Goal: Transaction & Acquisition: Obtain resource

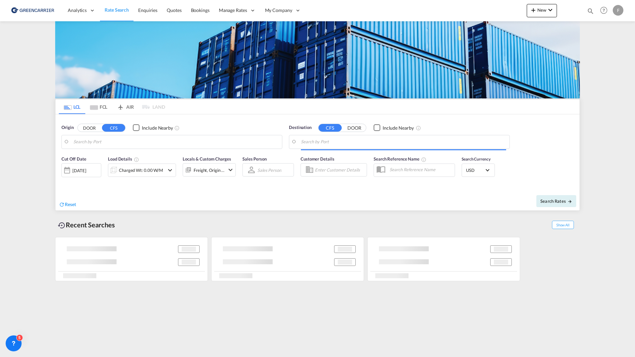
type input "Aarhus, DKAAR"
type input "New York, NY, USNYC"
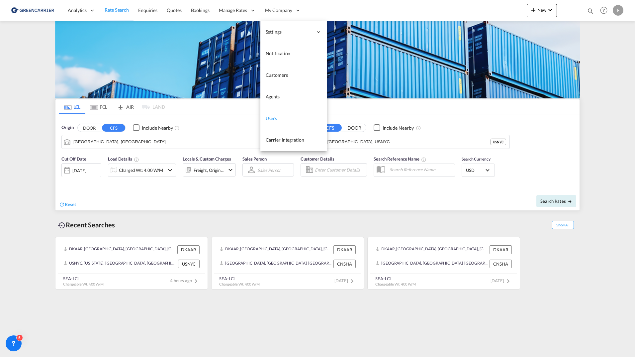
click at [276, 119] on span "Users" at bounding box center [272, 118] width 12 height 6
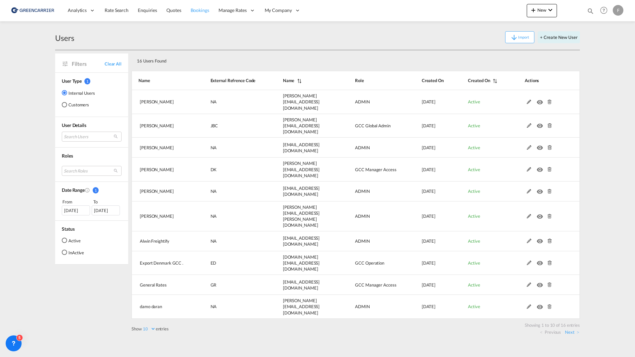
click at [202, 14] on link "Bookings" at bounding box center [200, 11] width 28 height 22
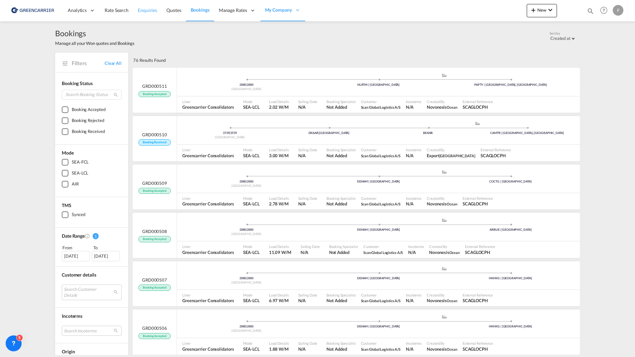
click at [150, 11] on span "Enquiries" at bounding box center [147, 10] width 19 height 6
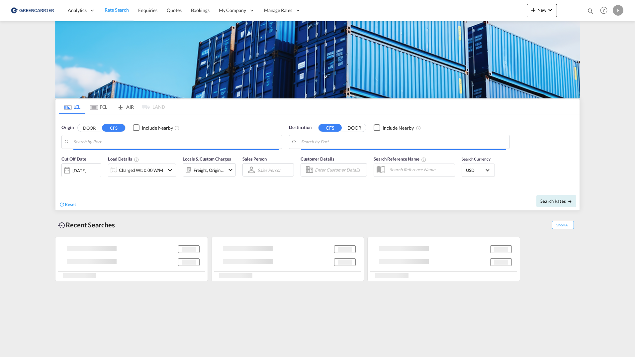
type input "Gothenburg (Goteborg), SEGOT"
type input "Santos, BRSSZ"
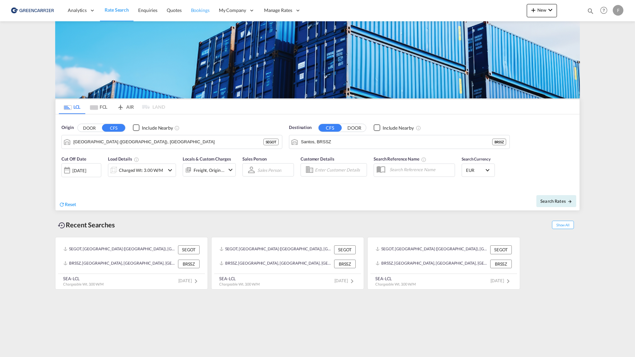
click at [204, 12] on span "Bookings" at bounding box center [200, 10] width 19 height 6
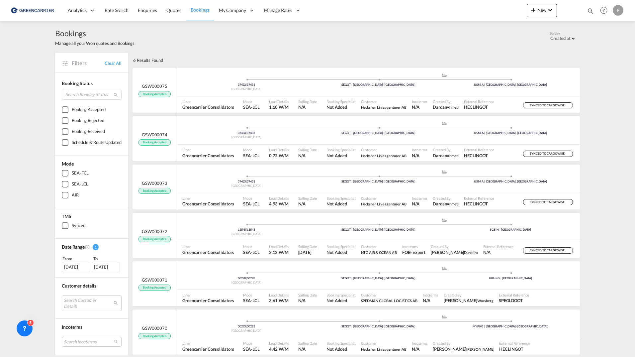
click at [184, 40] on div "Bookings Manage all your Won quotes and Bookings Sort by Created at Created at …" at bounding box center [317, 37] width 525 height 18
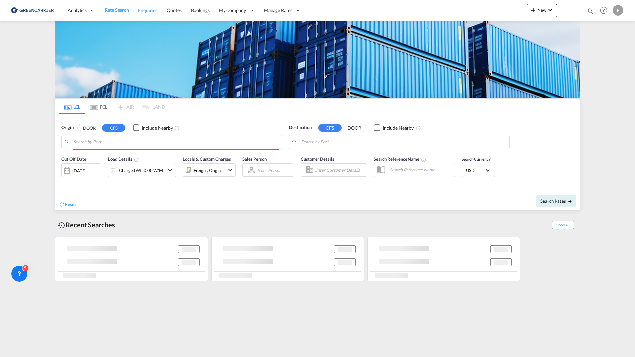
type input "DK-2700, Broenshoej, [GEOGRAPHIC_DATA], [GEOGRAPHIC_DATA]"
type input "[GEOGRAPHIC_DATA], SGSIN"
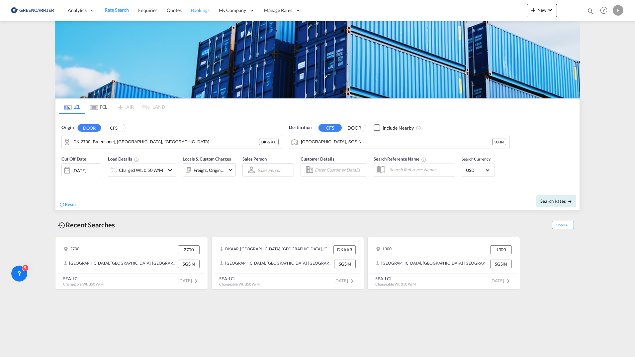
click at [191, 11] on span "Bookings" at bounding box center [200, 10] width 19 height 6
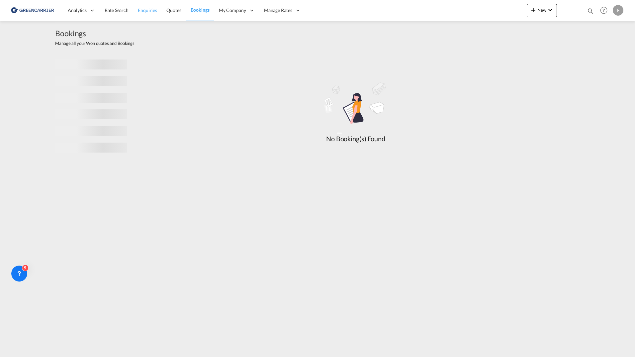
click at [150, 14] on link "Enquiries" at bounding box center [147, 11] width 29 height 22
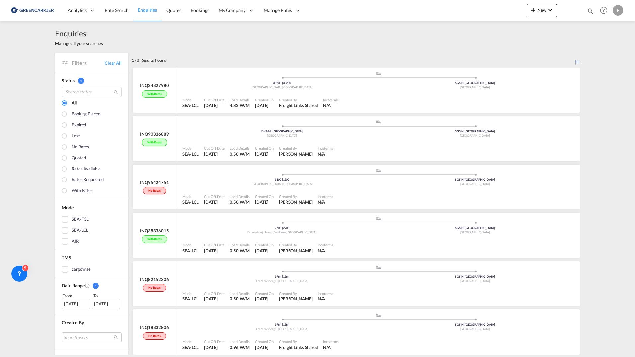
click at [162, 43] on div "Enquiries Manage all your searches" at bounding box center [317, 37] width 525 height 32
click at [168, 12] on span "Quotes" at bounding box center [173, 10] width 15 height 6
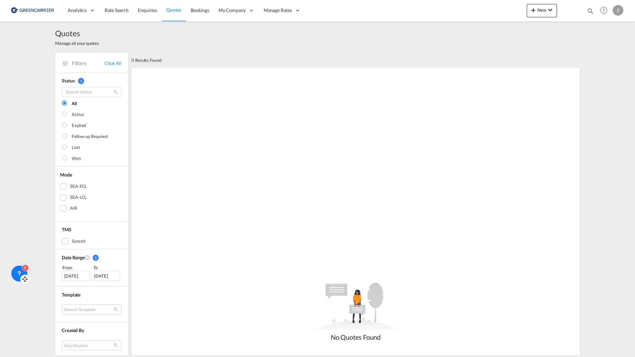
click at [24, 273] on div "5" at bounding box center [19, 273] width 16 height 16
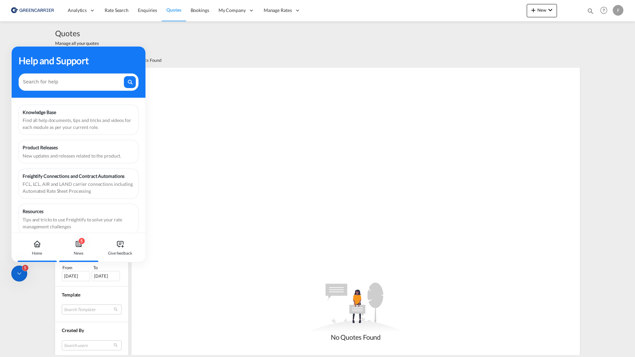
click at [72, 250] on div "5 News" at bounding box center [78, 247] width 37 height 29
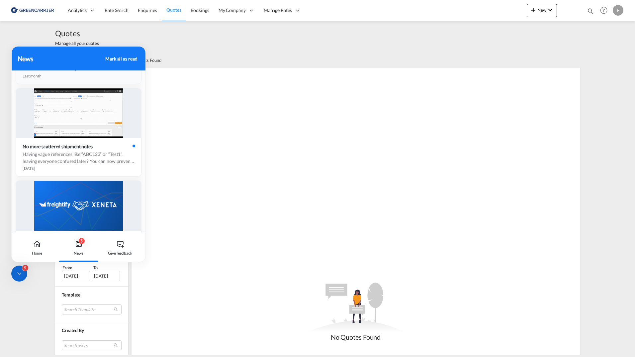
scroll to position [241, 0]
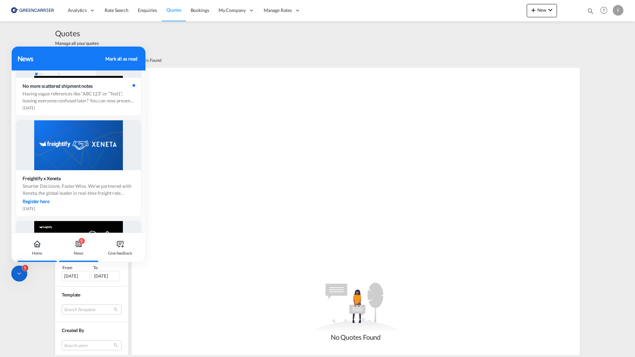
click at [36, 250] on div "Home" at bounding box center [37, 253] width 11 height 6
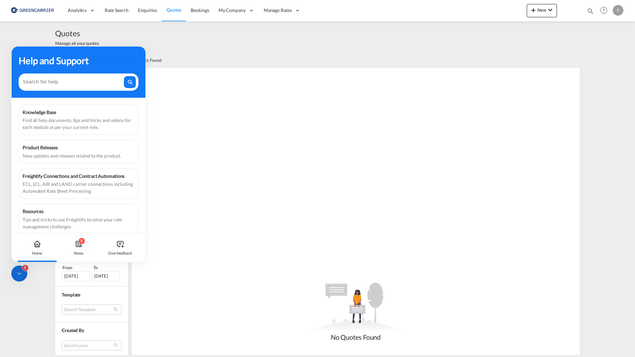
click at [22, 276] on icon at bounding box center [19, 273] width 7 height 7
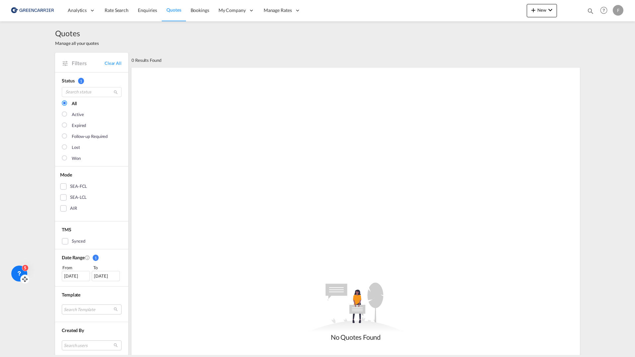
click at [20, 149] on div "Quotes Manage all your quotes Filters Clear All Status 1 All Active Expired Fol…" at bounding box center [317, 188] width 635 height 334
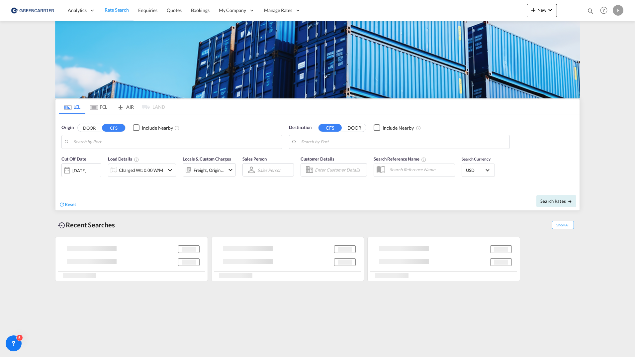
type input "Oslo, NOOSL"
type input "Busan, KRPUS"
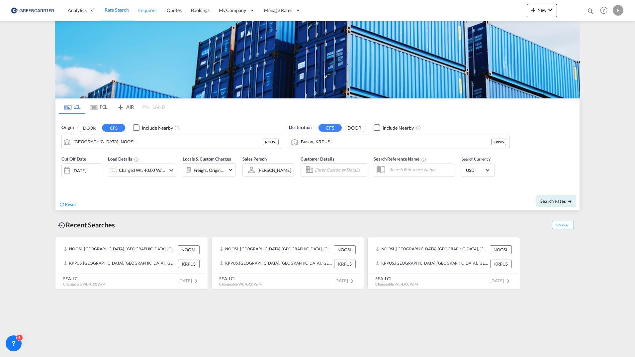
click at [154, 12] on span "Enquiries" at bounding box center [147, 10] width 19 height 6
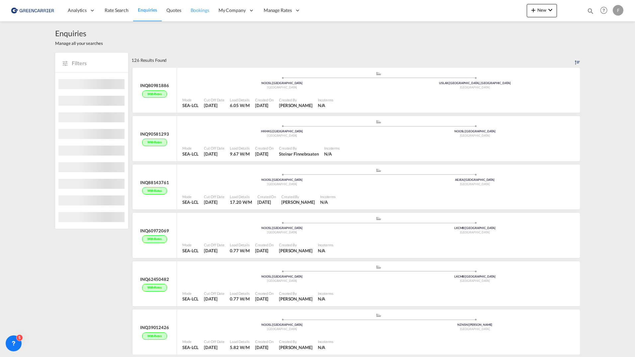
click at [203, 12] on span "Bookings" at bounding box center [200, 10] width 19 height 6
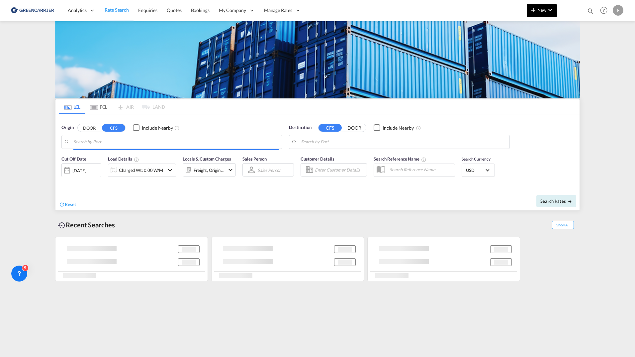
type input "DK-2700, Broenshoej, [GEOGRAPHIC_DATA], [GEOGRAPHIC_DATA]"
type input "[GEOGRAPHIC_DATA], SGSIN"
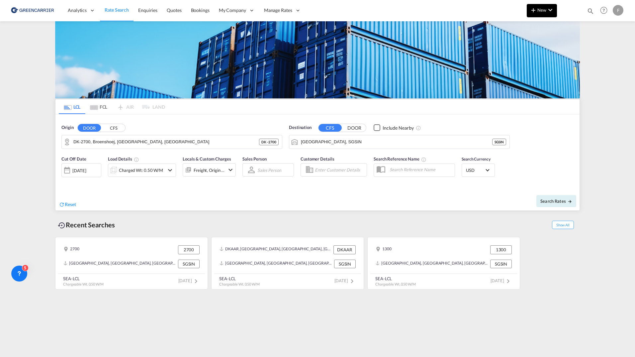
click at [530, 8] on md-icon "icon-plus 400-fg" at bounding box center [534, 10] width 8 height 8
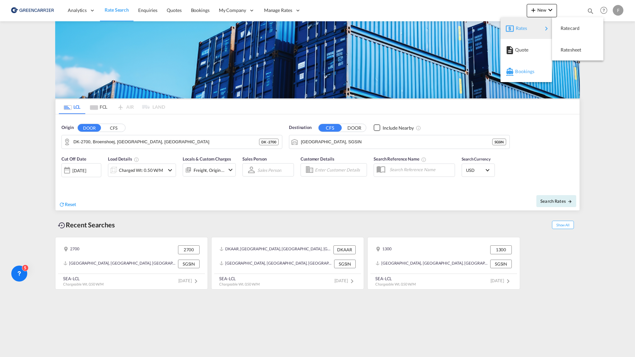
click at [524, 67] on div "Bookings" at bounding box center [527, 71] width 25 height 17
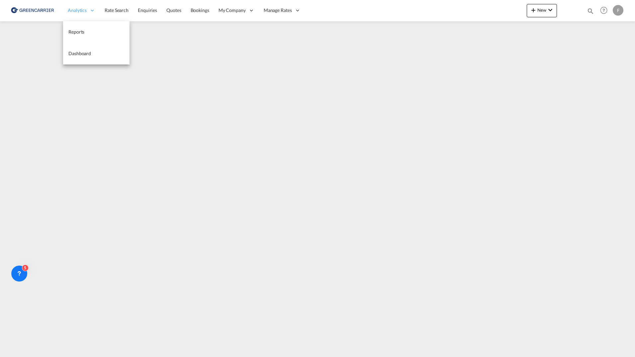
click at [80, 11] on span "Analytics" at bounding box center [77, 10] width 19 height 7
click at [76, 30] on span "Reports" at bounding box center [76, 32] width 16 height 6
click at [80, 58] on link "Dashboard" at bounding box center [96, 54] width 66 height 22
click at [191, 17] on link "Bookings" at bounding box center [200, 11] width 28 height 22
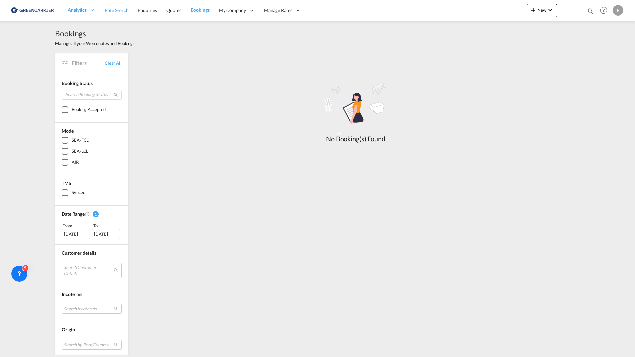
click at [113, 16] on link "Rate Search" at bounding box center [116, 11] width 33 height 22
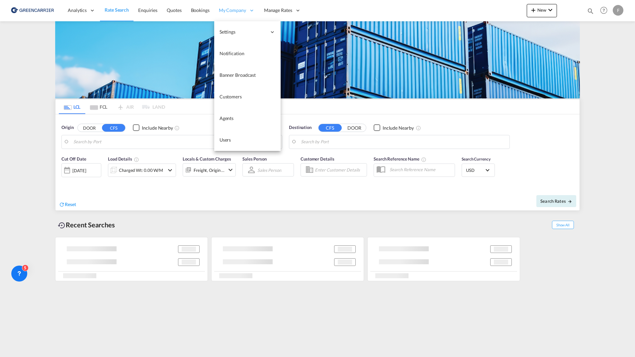
type input "DK-2700, Broenshoej, Husum, Vanloese"
type input "Singapore, SGSIN"
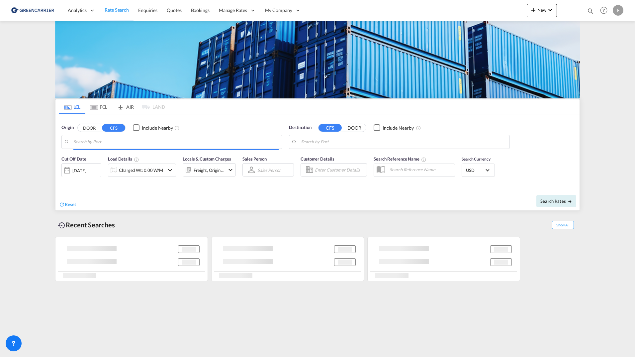
type input "Aarhus, DKAAR"
type input "New York, NY, USNYC"
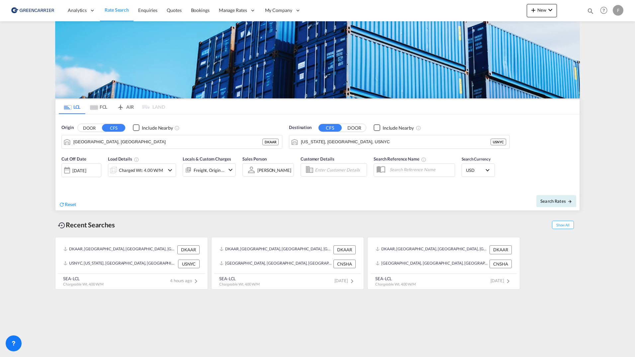
click at [139, 187] on div "Cut Off Date 22 Sep 2025 22/09/2025 Load Details Charged Wt: 4.00 W/M Locals & …" at bounding box center [317, 170] width 524 height 36
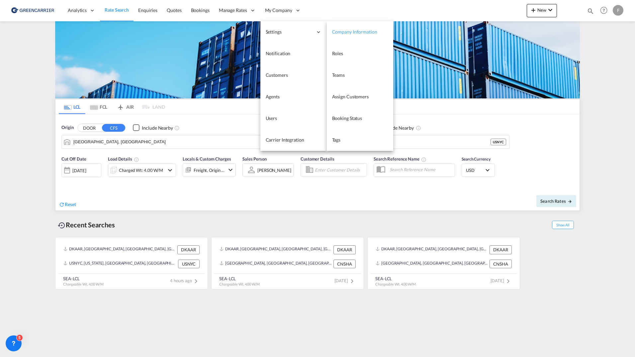
click at [339, 35] on span "Company Information" at bounding box center [354, 32] width 45 height 6
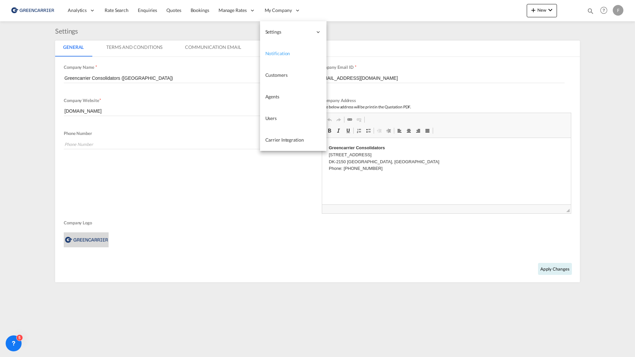
click at [270, 53] on span "Notification" at bounding box center [277, 54] width 25 height 6
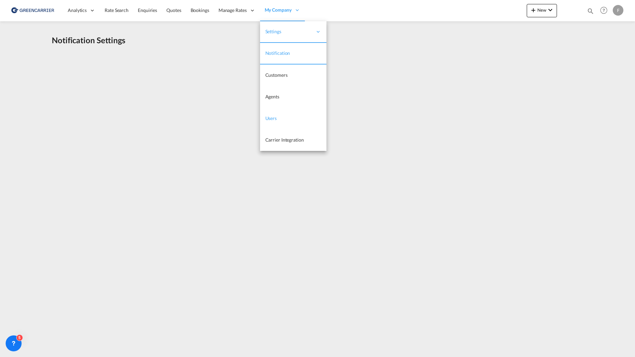
click at [273, 115] on span "Users" at bounding box center [271, 118] width 12 height 7
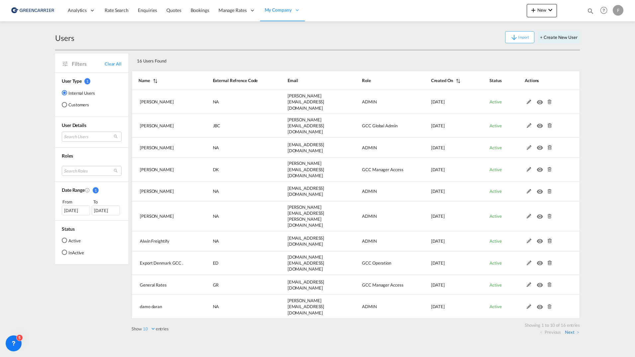
click at [571, 329] on link "Next" at bounding box center [572, 332] width 14 height 6
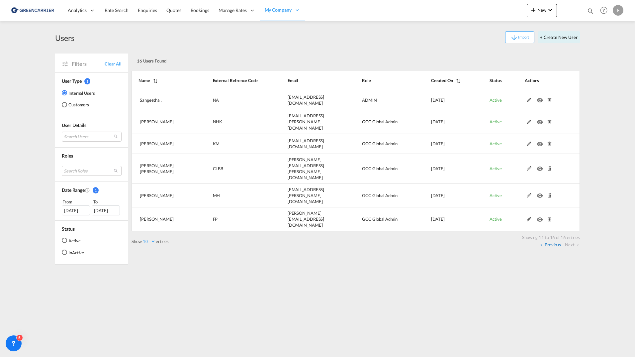
click at [547, 242] on link "Previous" at bounding box center [550, 245] width 21 height 6
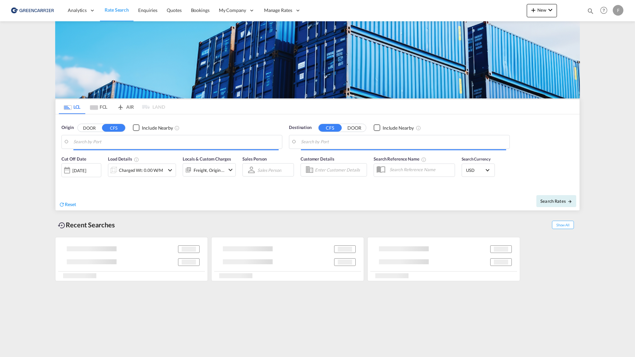
type input "[GEOGRAPHIC_DATA] ([GEOGRAPHIC_DATA]), [GEOGRAPHIC_DATA]"
type input "Santos, BRSSZ"
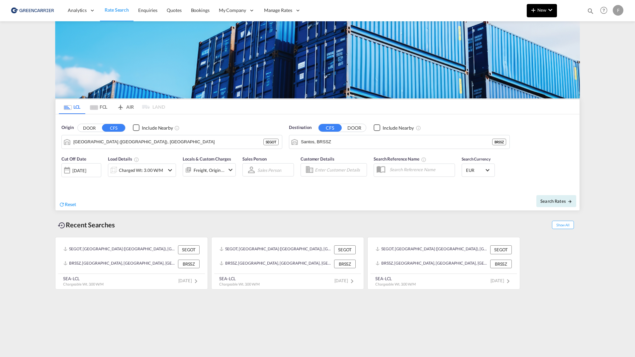
click at [549, 17] on button "New" at bounding box center [542, 10] width 30 height 13
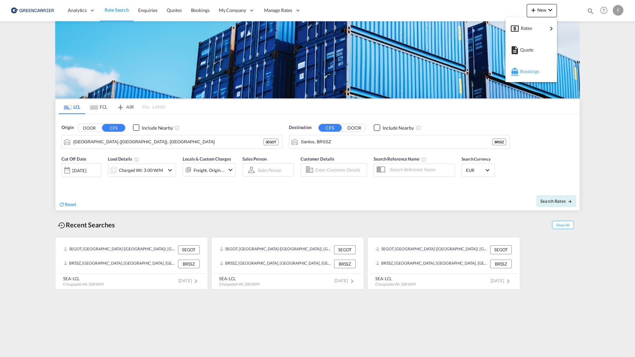
click at [528, 70] on span "Bookings" at bounding box center [523, 71] width 7 height 13
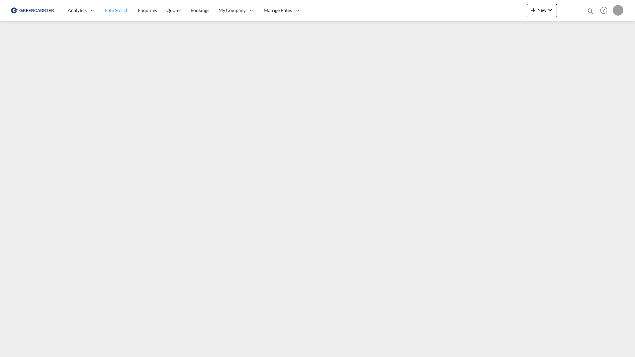
click at [107, 12] on span "Rate Search" at bounding box center [117, 10] width 24 height 6
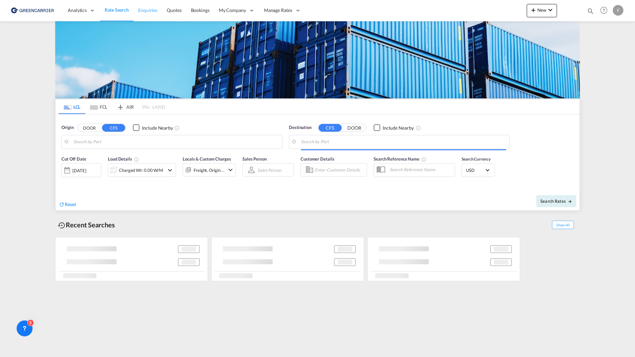
click at [145, 14] on link "Enquiries" at bounding box center [148, 11] width 29 height 22
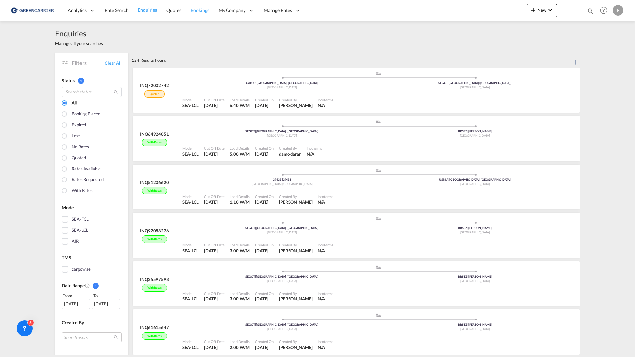
click at [206, 8] on span "Bookings" at bounding box center [200, 10] width 19 height 6
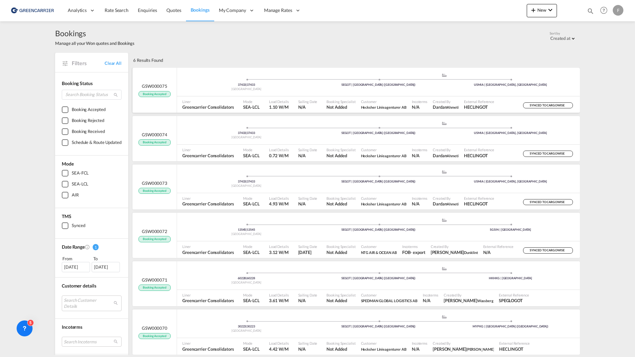
click at [550, 96] on div "SYNCED TO CARGOWISE" at bounding box center [537, 104] width 80 height 17
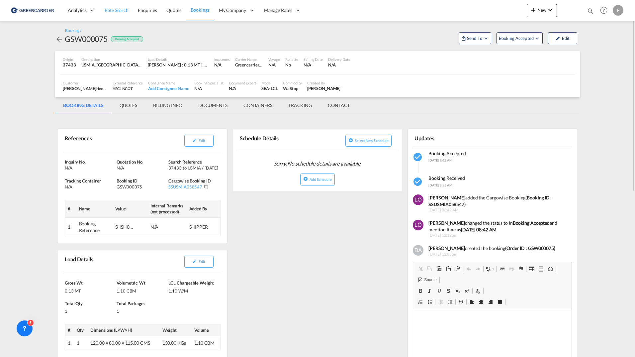
click at [116, 11] on span "Rate Search" at bounding box center [117, 10] width 24 height 6
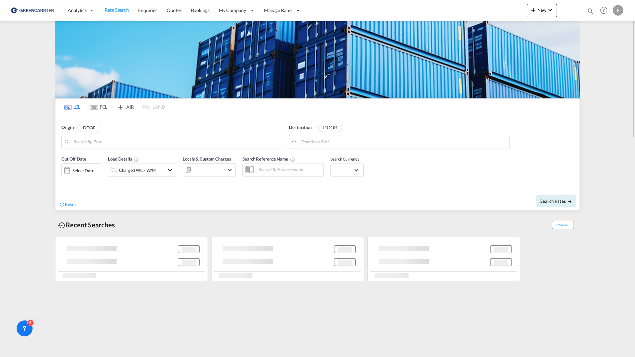
type input "[GEOGRAPHIC_DATA] ([GEOGRAPHIC_DATA]), [GEOGRAPHIC_DATA]"
type input "Santos, BRSSZ"
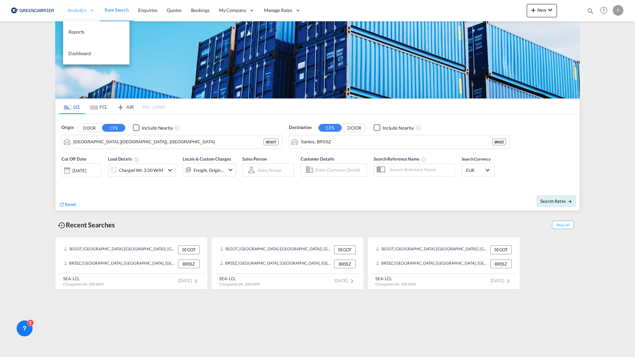
click at [84, 10] on span "Analytics" at bounding box center [77, 10] width 19 height 7
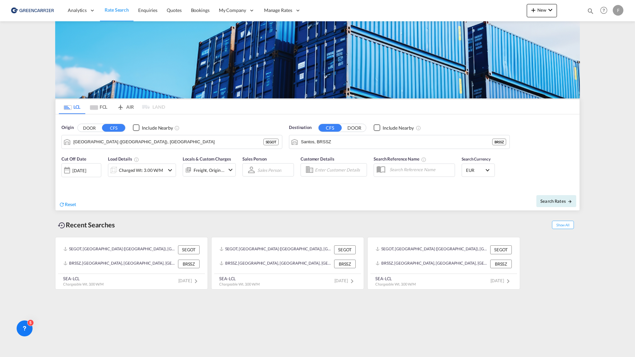
click at [341, 328] on md-content "Analytics Reports Dashboard Rate Search Enquiries Quotes Bookings" at bounding box center [317, 178] width 635 height 357
click at [570, 200] on md-icon "icon-arrow-right" at bounding box center [570, 201] width 5 height 5
type input "SEGOT to BRSSZ / [DATE]"
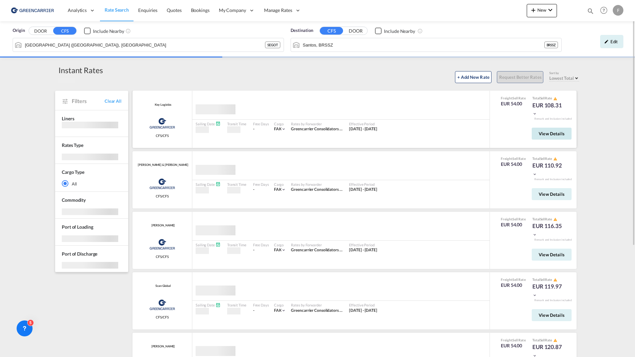
click at [540, 136] on span "View Details" at bounding box center [552, 133] width 26 height 5
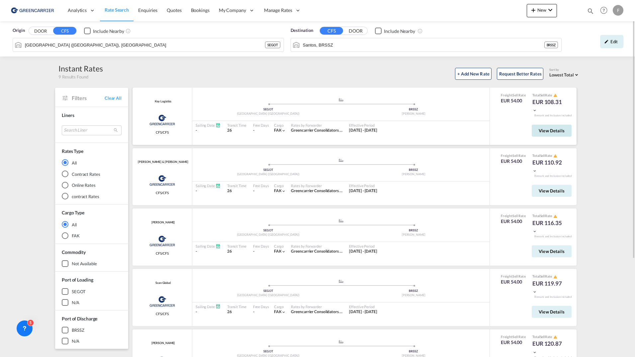
click at [539, 133] on span "View Details" at bounding box center [552, 130] width 26 height 5
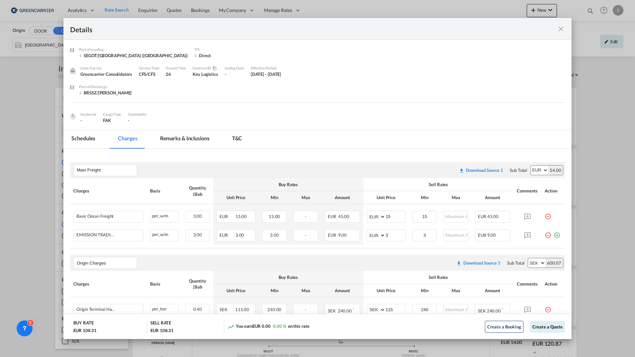
click at [89, 141] on md-tab-item "Schedules" at bounding box center [83, 139] width 40 height 18
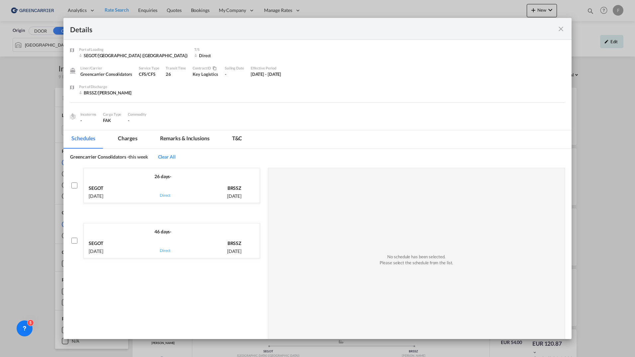
click at [165, 144] on md-tab-item "Remarks & Inclusions" at bounding box center [184, 139] width 65 height 18
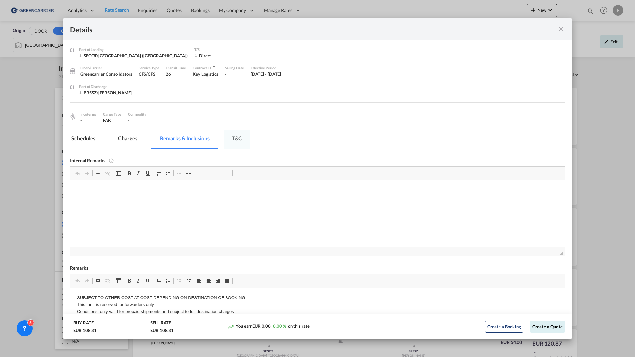
click at [237, 144] on md-tab-item "T&C" at bounding box center [237, 139] width 26 height 18
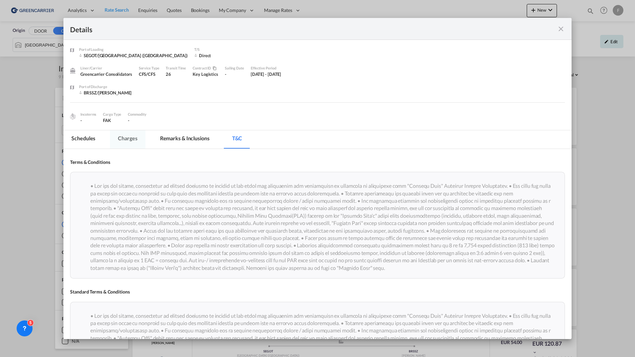
click at [128, 138] on md-tab-item "Charges" at bounding box center [127, 139] width 35 height 18
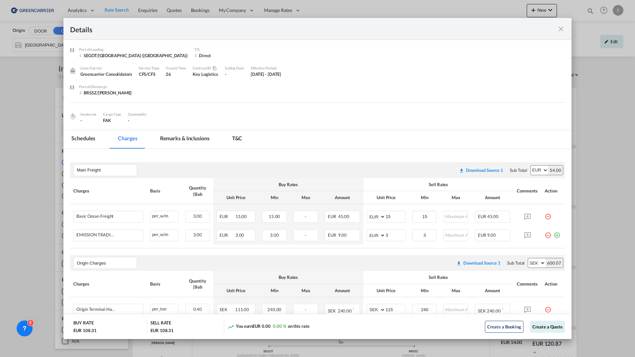
click at [561, 27] on md-icon "icon-close fg-AAA8AD m-0 cursor" at bounding box center [561, 29] width 8 height 8
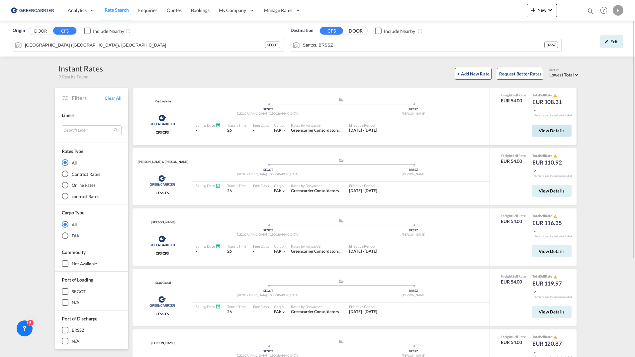
click at [539, 132] on span "View Details" at bounding box center [552, 130] width 26 height 5
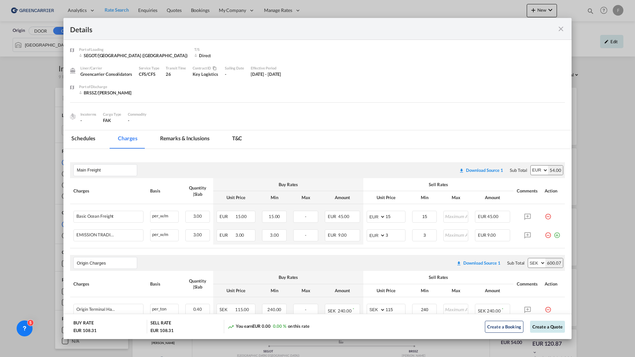
click at [546, 328] on button "Create a Quote" at bounding box center [547, 327] width 35 height 12
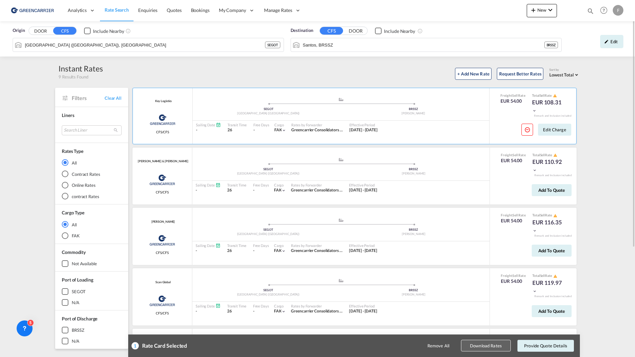
click at [502, 344] on button "Download Rates" at bounding box center [486, 346] width 50 height 12
click at [151, 14] on link "Enquiries" at bounding box center [148, 11] width 29 height 22
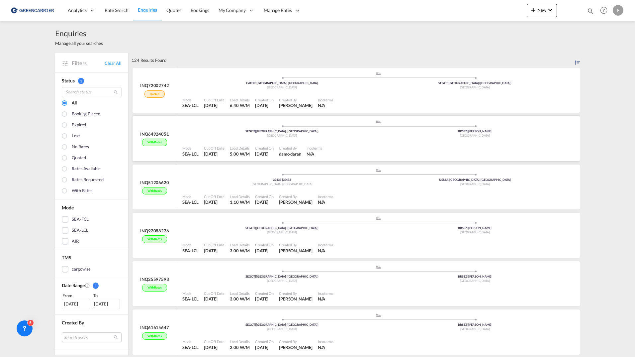
click at [155, 135] on div "INQ64924051" at bounding box center [154, 134] width 29 height 6
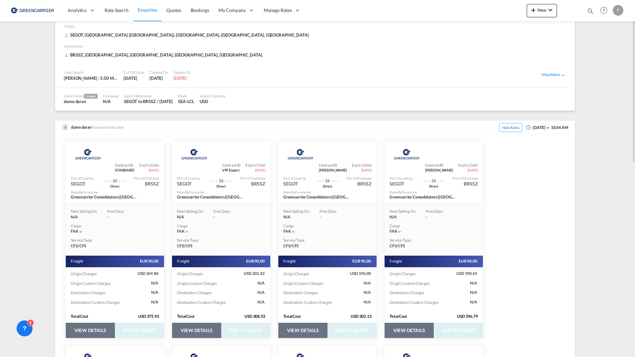
scroll to position [8, 0]
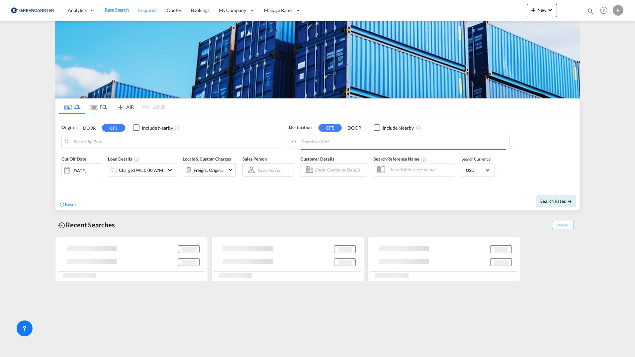
click at [149, 13] on span "Enquiries" at bounding box center [147, 10] width 19 height 7
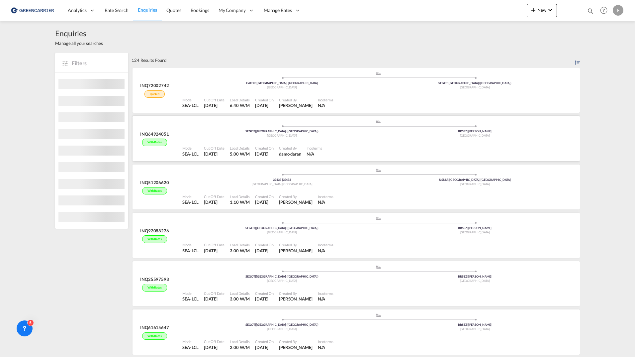
click at [160, 137] on div "INQ64924051 With rates" at bounding box center [155, 138] width 32 height 19
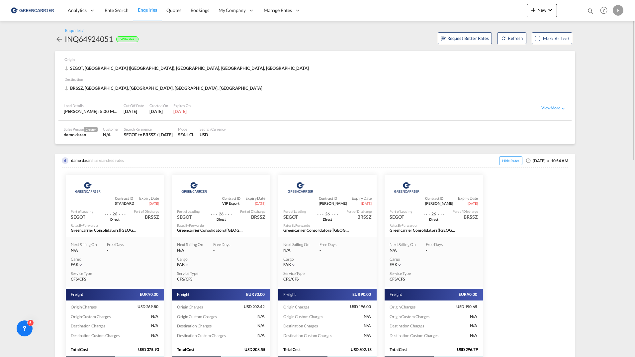
click at [97, 39] on div "INQ64924051" at bounding box center [89, 39] width 48 height 11
drag, startPoint x: 97, startPoint y: 39, endPoint x: 313, endPoint y: 48, distance: 216.2
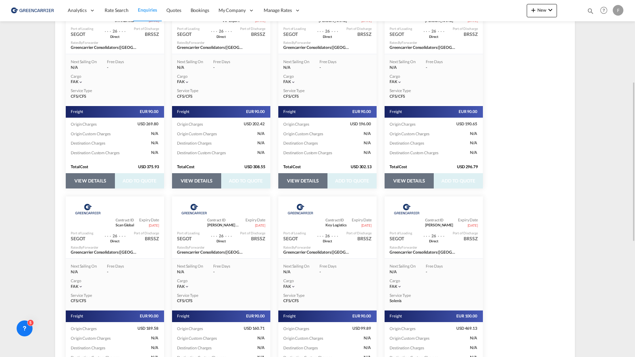
scroll to position [224, 0]
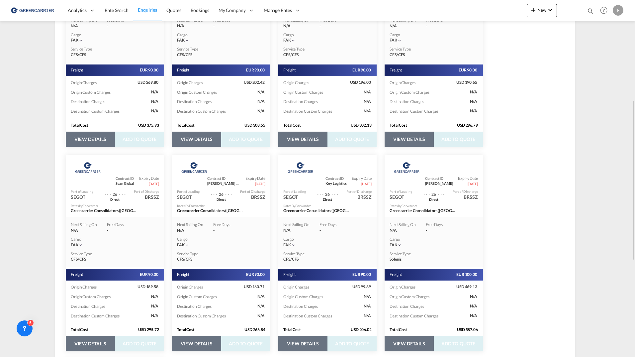
click at [95, 343] on button "VIEW DETAILS" at bounding box center [90, 343] width 49 height 15
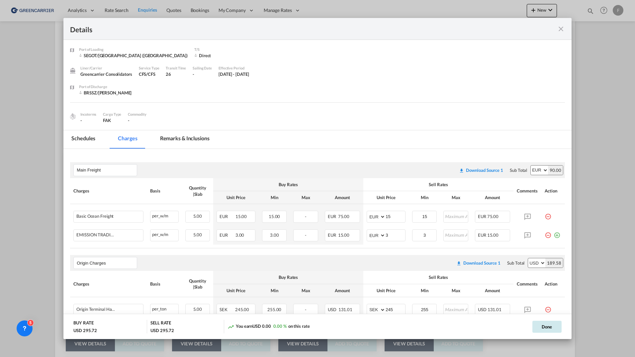
click at [548, 330] on button "Done" at bounding box center [547, 327] width 29 height 12
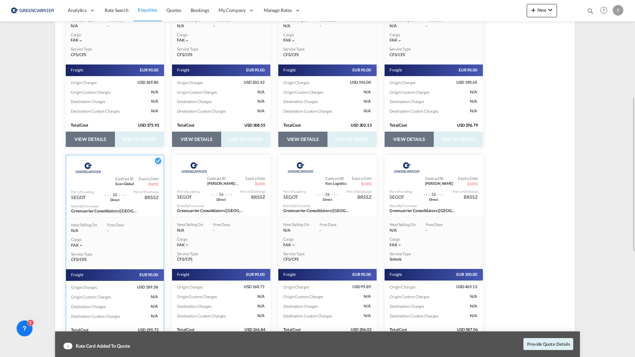
click at [153, 13] on link "Enquiries" at bounding box center [147, 11] width 29 height 22
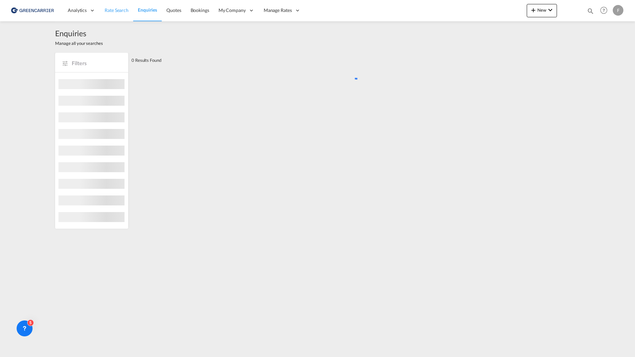
click at [121, 10] on span "Rate Search" at bounding box center [117, 10] width 24 height 6
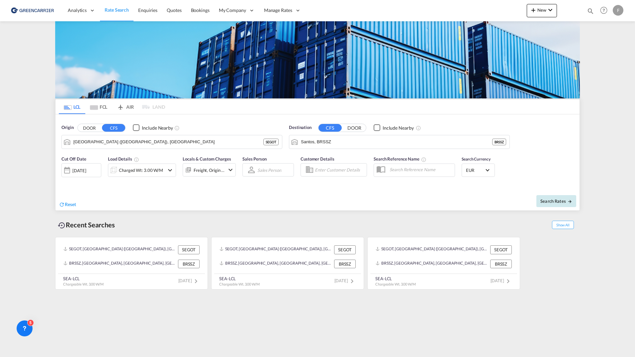
click at [550, 198] on button "Search Rates" at bounding box center [557, 201] width 40 height 12
type input "SEGOT to BRSSZ / [DATE]"
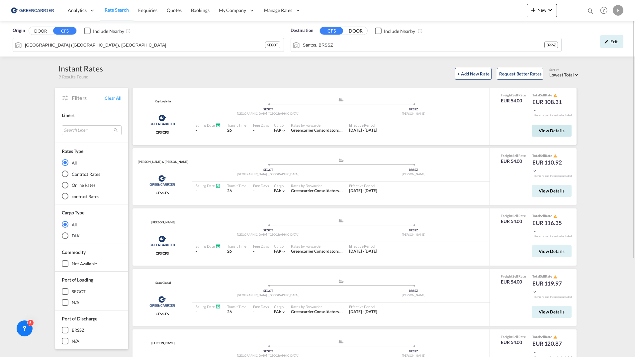
click at [550, 130] on span "View Details" at bounding box center [552, 130] width 26 height 5
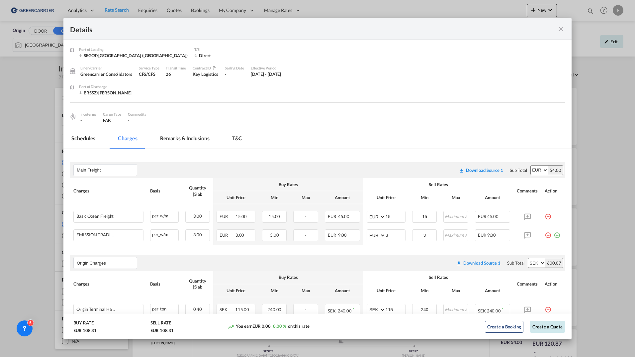
click at [536, 331] on button "Create a Quote" at bounding box center [547, 327] width 35 height 12
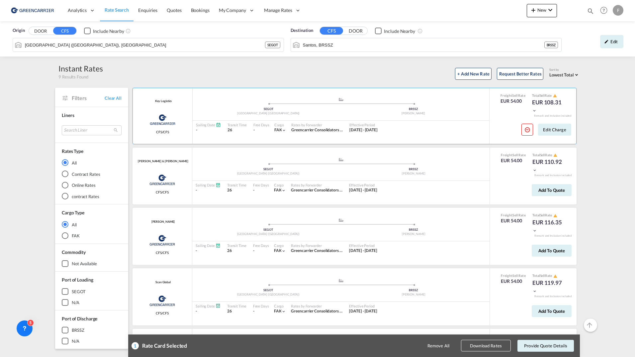
scroll to position [58, 0]
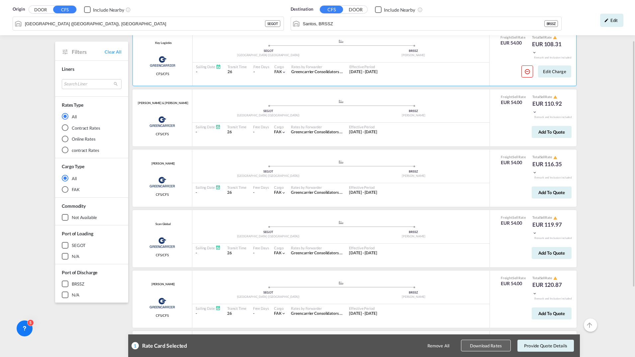
click at [494, 344] on button "Download Rates" at bounding box center [486, 346] width 50 height 12
